Goal: Task Accomplishment & Management: Use online tool/utility

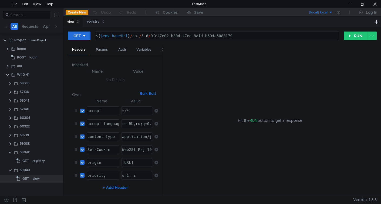
click at [9, 144] on clr-icon at bounding box center [10, 144] width 4 height 4
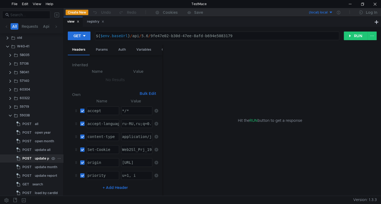
scroll to position [54, 0]
click at [28, 161] on span "GET" at bounding box center [25, 159] width 7 height 8
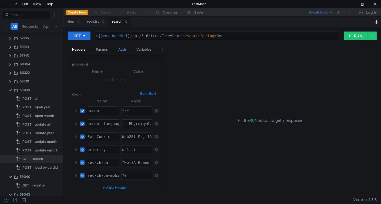
click at [120, 52] on div "Auth" at bounding box center [122, 50] width 16 height 10
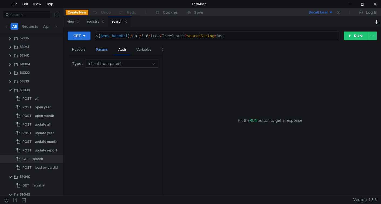
click at [103, 51] on div "Params" at bounding box center [102, 50] width 21 height 10
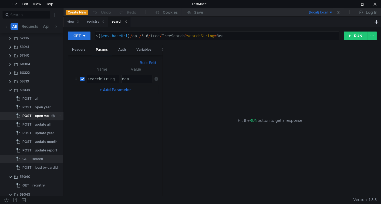
click at [35, 116] on div "open month" at bounding box center [44, 116] width 19 height 8
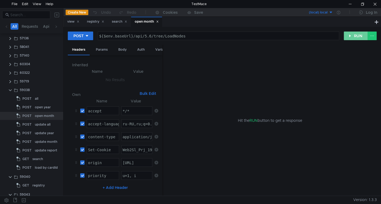
click at [351, 35] on button "RUN" at bounding box center [356, 36] width 24 height 9
click at [351, 36] on button "RUN" at bounding box center [356, 36] width 24 height 9
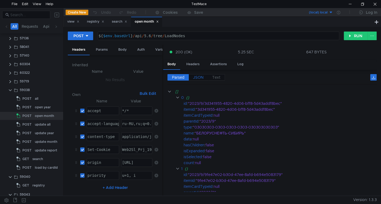
click at [204, 75] on label "JSON" at bounding box center [198, 77] width 19 height 6
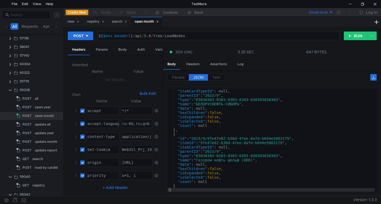
scroll to position [0, 0]
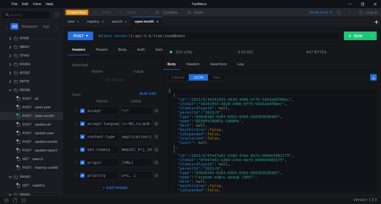
type textarea ""parentId": "2023/9","
click at [211, 112] on div "[ { "id" : "2023/9/3d341955-4820-4d06-bff8-5d43addf8bec" , "itemId" : "3d341955…" at bounding box center [270, 145] width 207 height 112
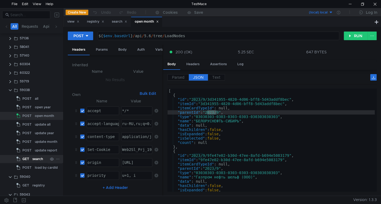
click at [35, 157] on div "search" at bounding box center [37, 159] width 11 height 8
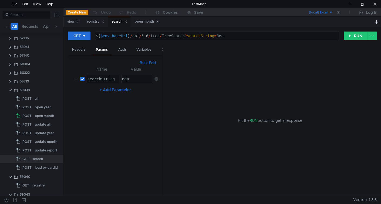
click at [127, 78] on div "бел" at bounding box center [136, 83] width 31 height 13
paste textarea "2023"
type textarea "2023"
drag, startPoint x: 350, startPoint y: 35, endPoint x: 347, endPoint y: 42, distance: 7.5
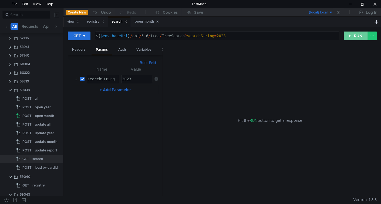
click at [350, 35] on button "RUN" at bounding box center [356, 36] width 24 height 9
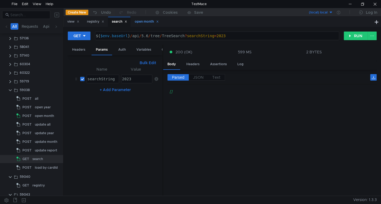
click at [139, 23] on div "open month" at bounding box center [147, 22] width 24 height 6
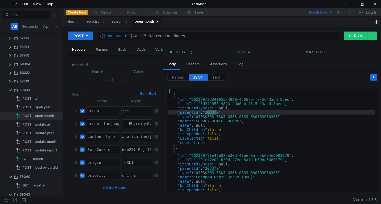
type textarea ""name": "БЕЛОРУСНЕФТЬ-СИБИРЬ","
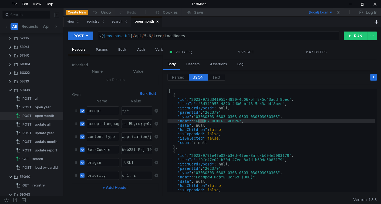
drag, startPoint x: 199, startPoint y: 119, endPoint x: 204, endPoint y: 121, distance: 5.3
click at [204, 121] on div "[ { "id" : "2023/9/3d341955-4820-4d06-bff8-5d43addf8bec" , "itemId" : "3d341955…" at bounding box center [270, 145] width 207 height 112
click at [119, 24] on div "search" at bounding box center [119, 22] width 15 height 6
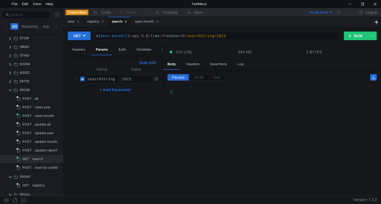
click at [136, 77] on div "2023" at bounding box center [136, 83] width 31 height 13
paste textarea "БЕЛ"
type textarea "БЕЛ"
click at [354, 36] on button "RUN" at bounding box center [356, 36] width 24 height 9
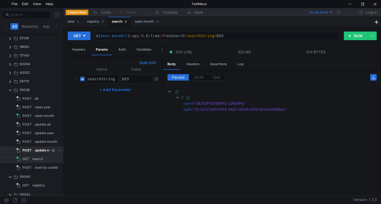
click at [37, 147] on div "update report" at bounding box center [46, 151] width 22 height 8
